Goal: Information Seeking & Learning: Learn about a topic

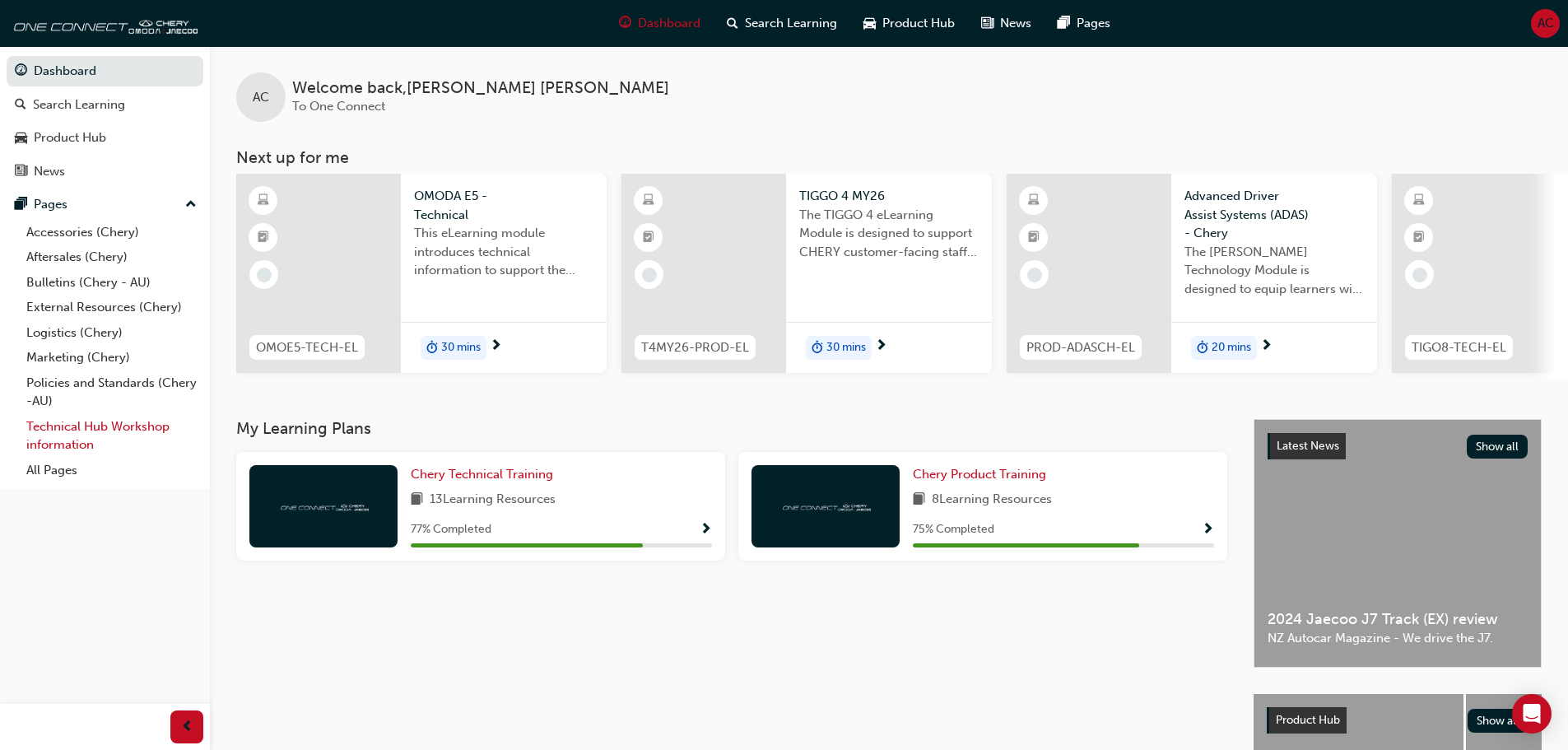
click at [81, 430] on link "Technical Hub Workshop information" at bounding box center [112, 436] width 184 height 44
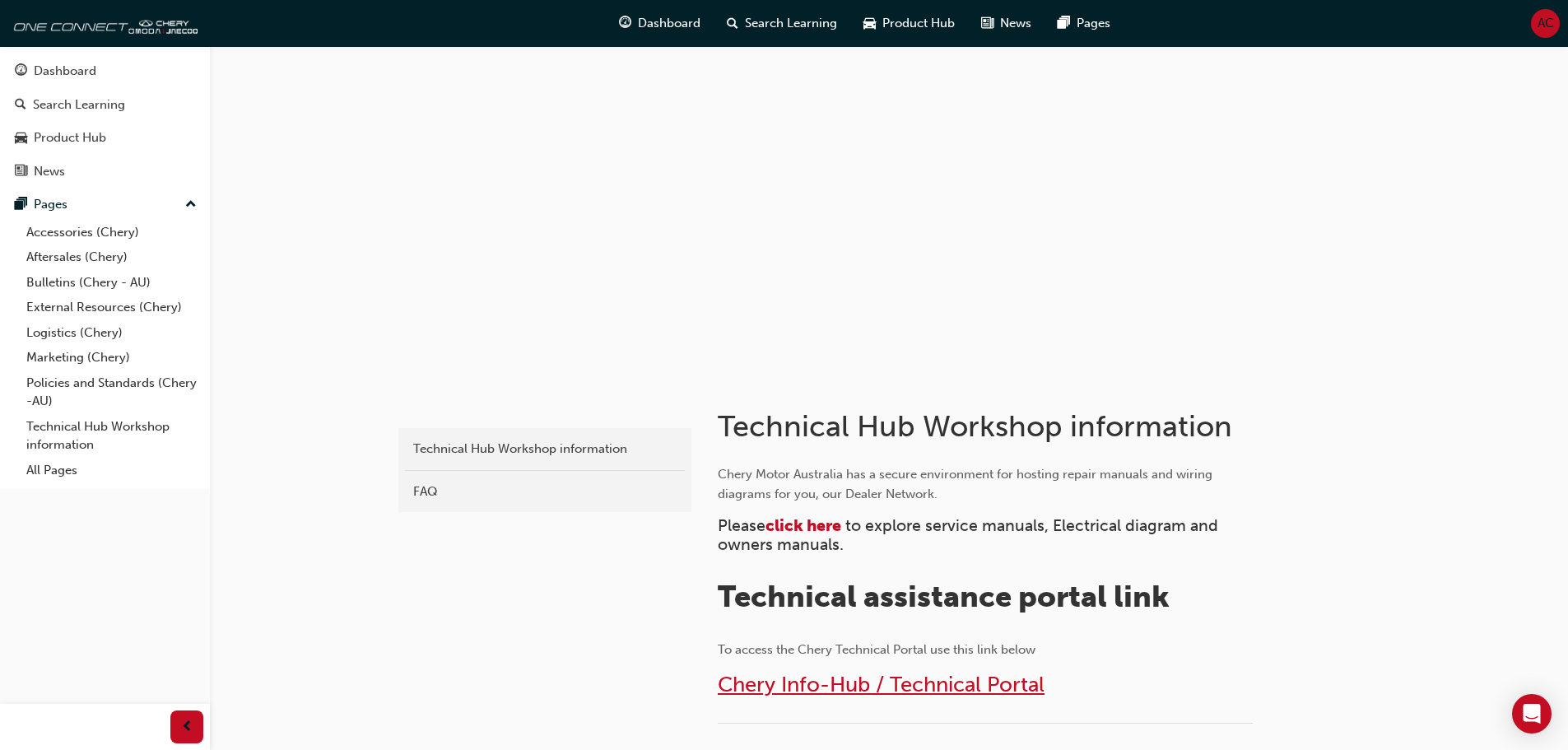
click at [907, 680] on span "Chery Info-Hub / Technical Portal" at bounding box center [881, 684] width 327 height 25
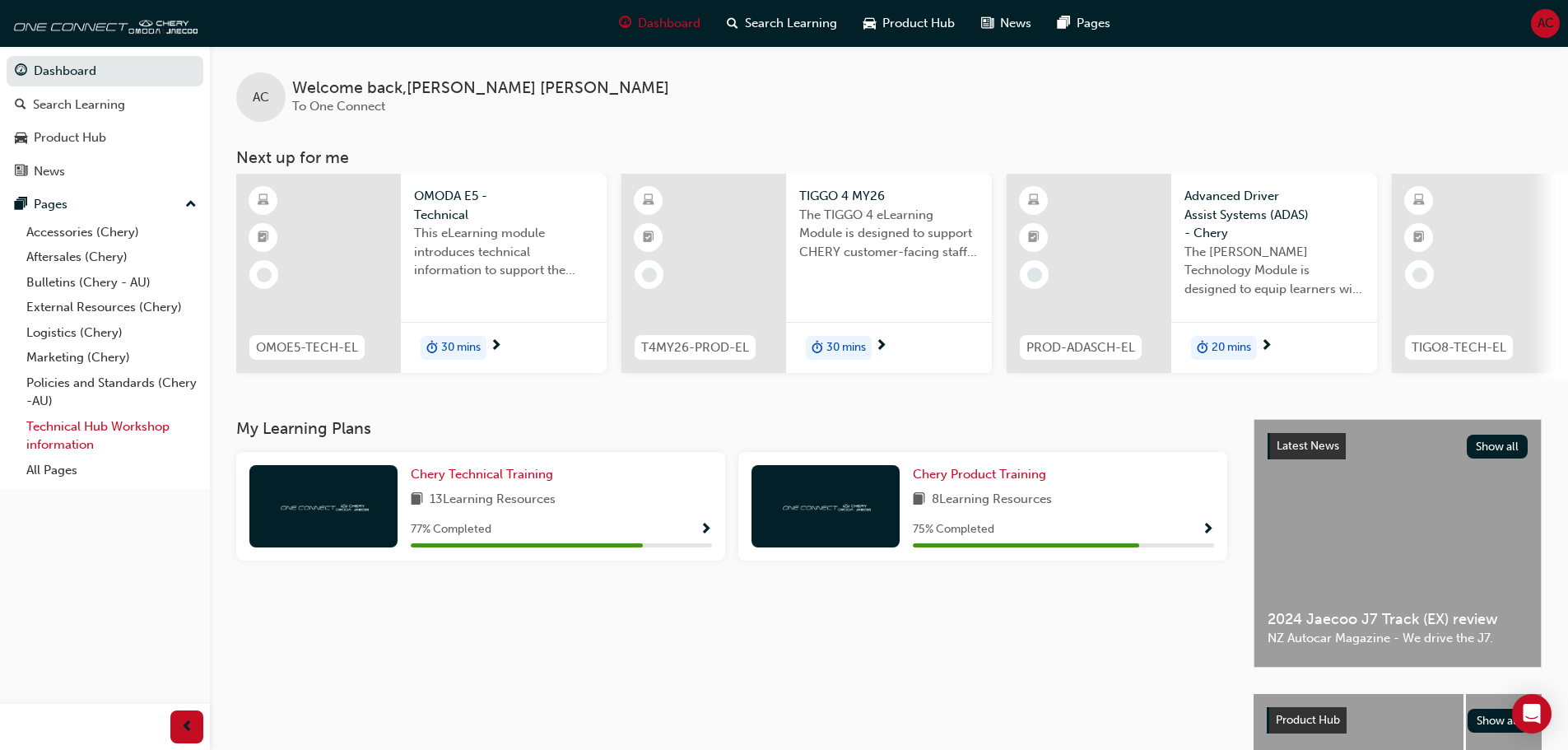
click at [68, 424] on link "Technical Hub Workshop information" at bounding box center [112, 436] width 184 height 44
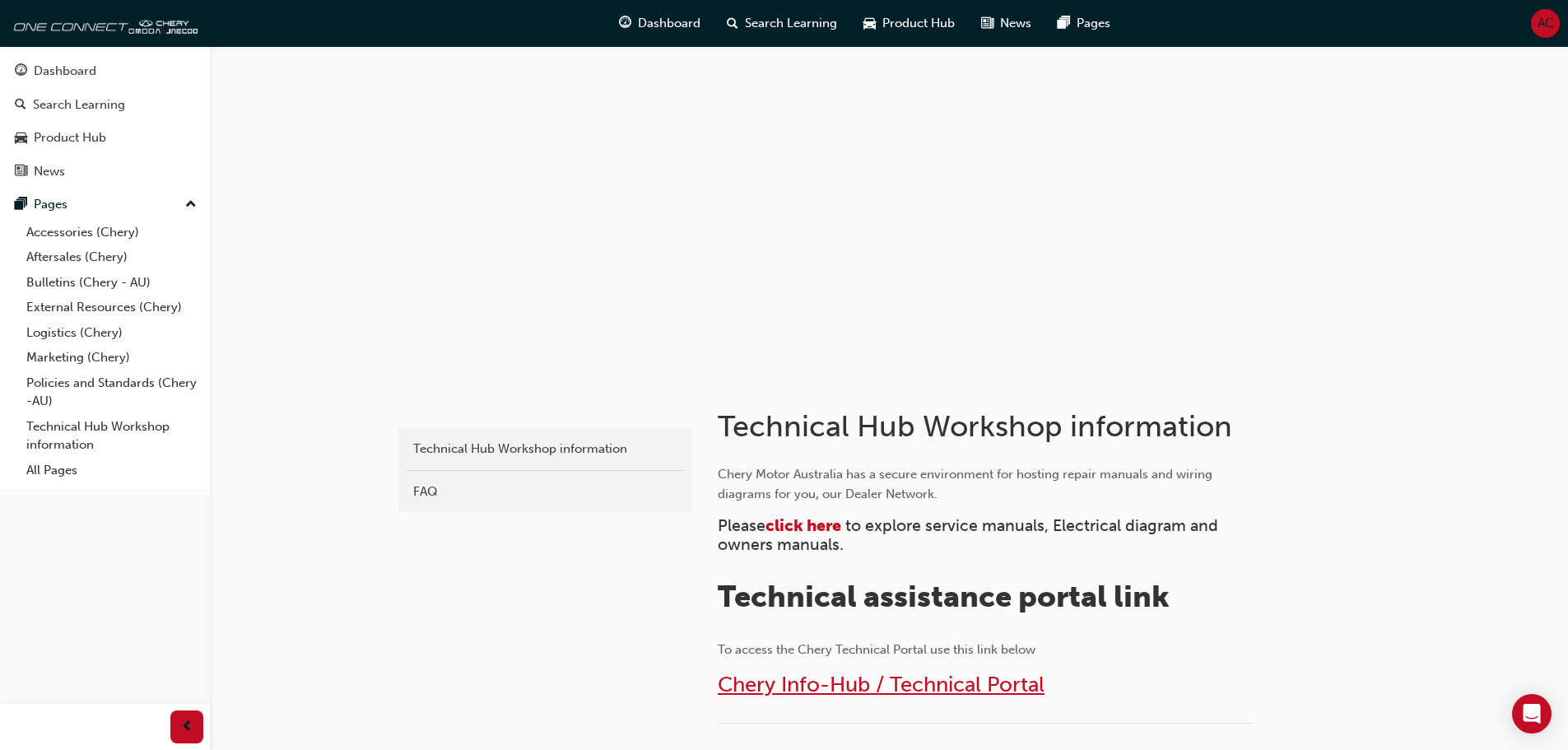
click at [832, 679] on span "Chery Info-Hub / Technical Portal" at bounding box center [881, 684] width 327 height 25
